Goal: Transaction & Acquisition: Purchase product/service

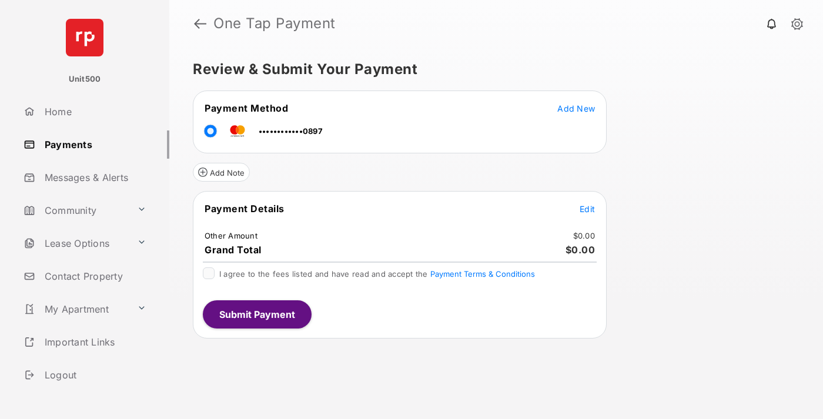
click at [587, 209] on span "Edit" at bounding box center [586, 209] width 15 height 10
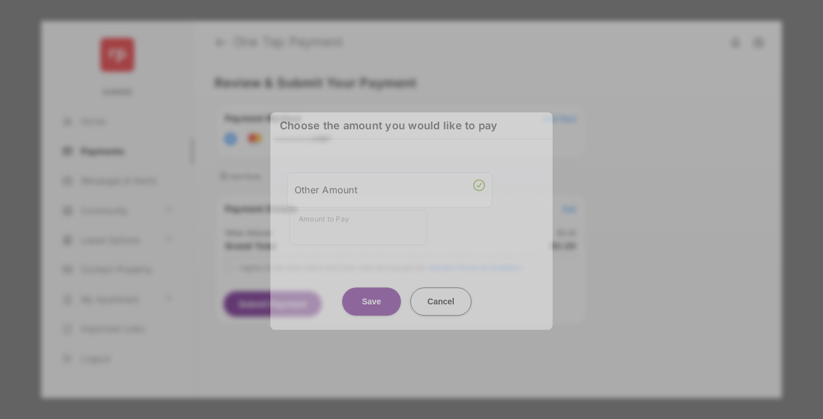
click at [390, 184] on div "Other Amount" at bounding box center [389, 190] width 190 height 20
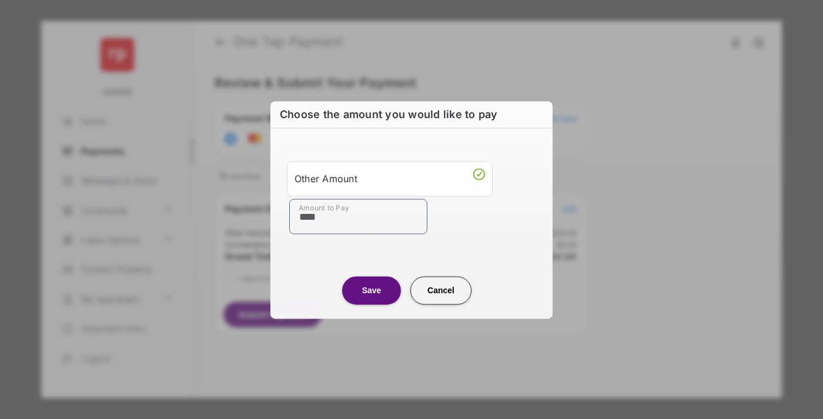
type input "****"
click at [371, 290] on button "Save" at bounding box center [371, 290] width 59 height 28
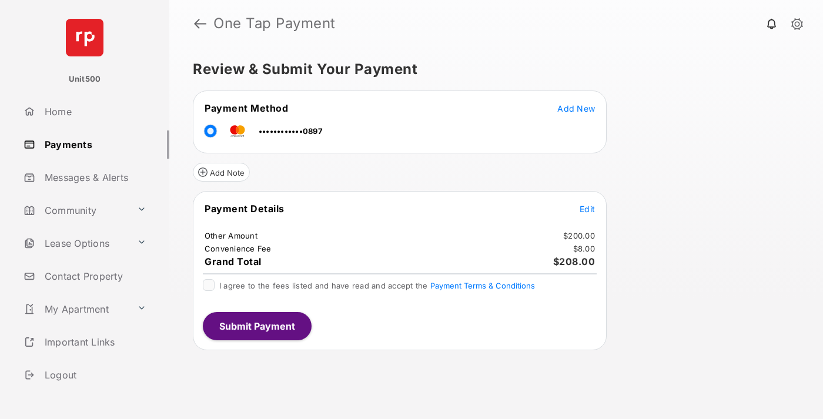
click at [587, 209] on span "Edit" at bounding box center [586, 209] width 15 height 10
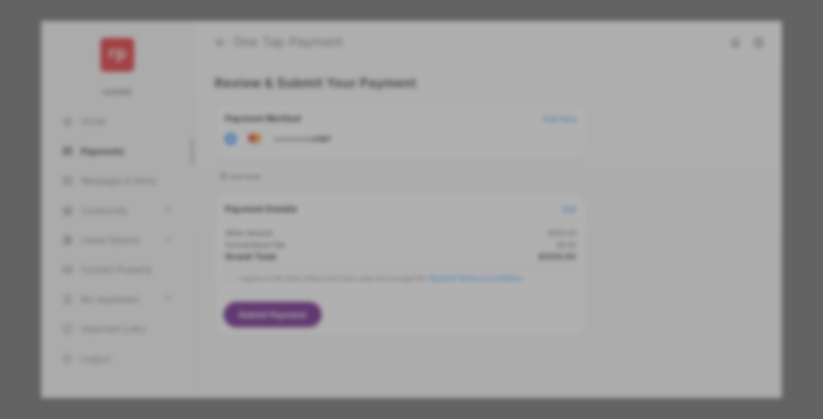
click at [371, 306] on button "Save" at bounding box center [371, 310] width 59 height 28
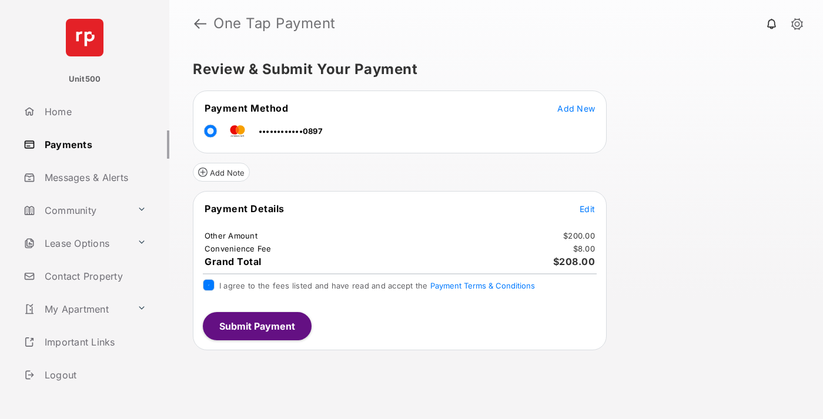
click at [256, 326] on button "Submit Payment" at bounding box center [257, 326] width 109 height 28
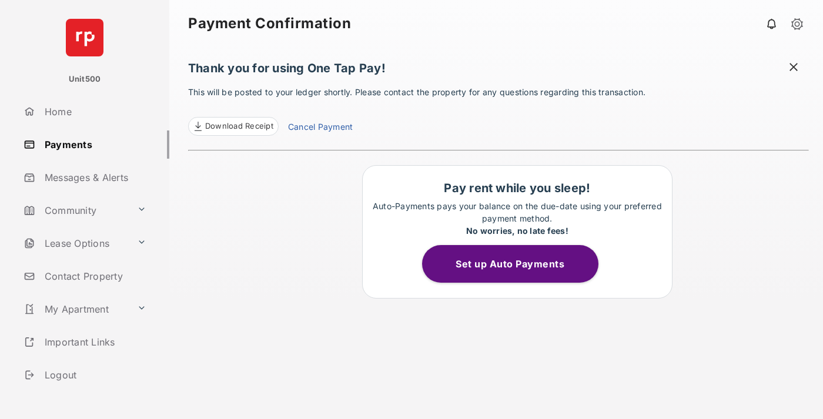
click at [233, 126] on span "Download Receipt" at bounding box center [239, 126] width 68 height 12
click at [793, 68] on span at bounding box center [793, 68] width 12 height 15
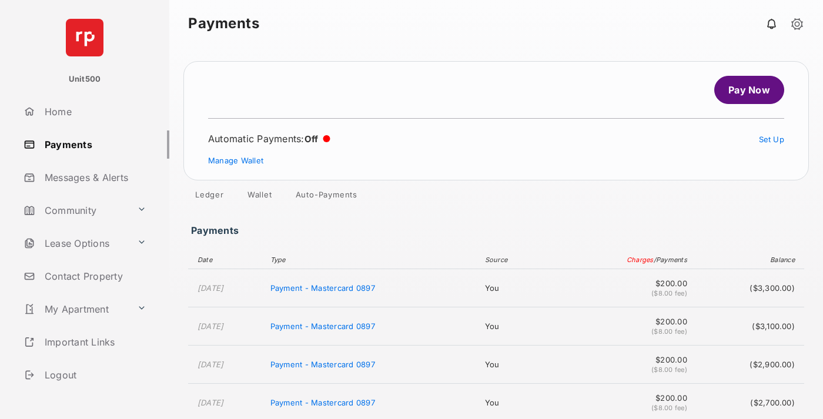
click at [236, 160] on link "Manage Wallet" at bounding box center [235, 160] width 55 height 9
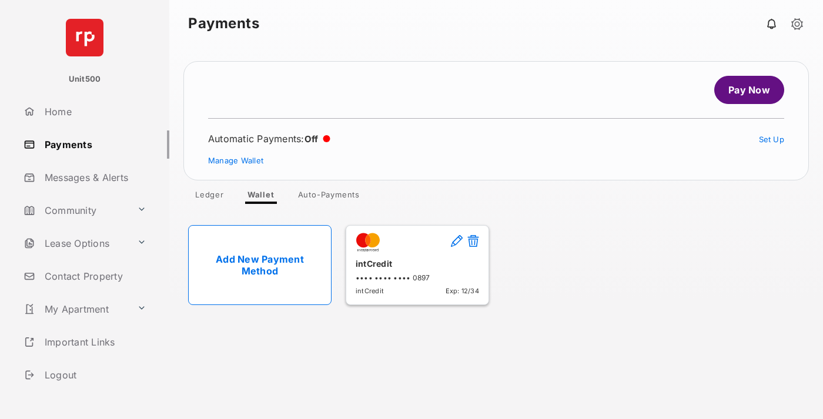
click at [473, 241] on button at bounding box center [473, 242] width 12 height 14
